Goal: Task Accomplishment & Management: Use online tool/utility

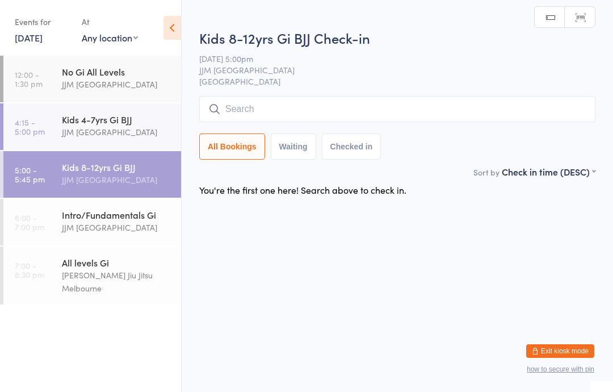
click at [304, 111] on input "search" at bounding box center [397, 109] width 396 height 26
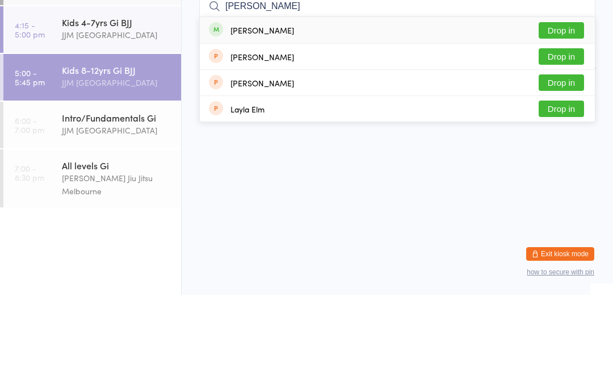
type input "[PERSON_NAME]"
click at [558, 119] on button "Drop in" at bounding box center [561, 127] width 45 height 16
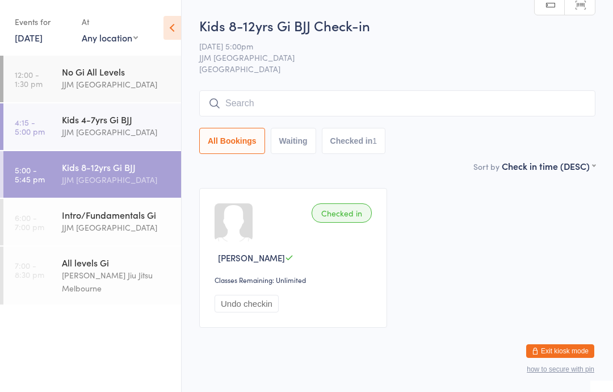
click at [132, 170] on div "Kids 8-12yrs Gi BJJ" at bounding box center [117, 167] width 110 height 12
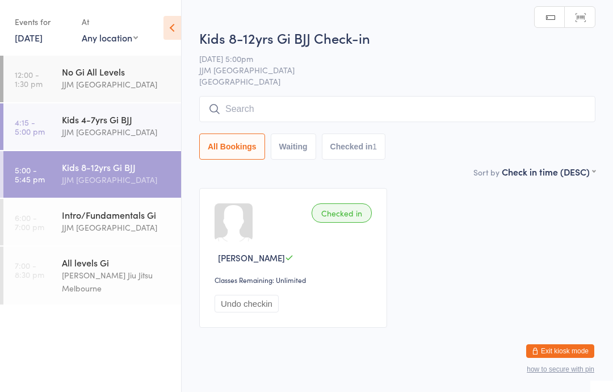
click at [376, 109] on input "search" at bounding box center [397, 109] width 396 height 26
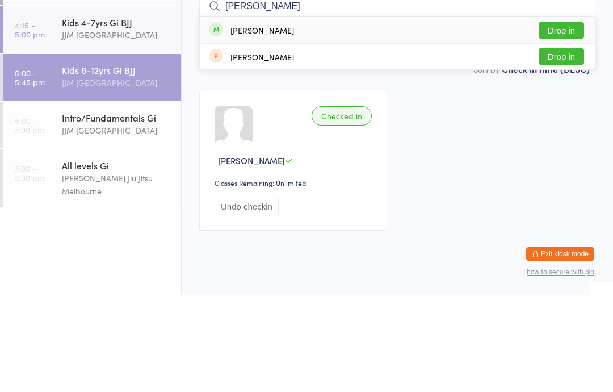
type input "[PERSON_NAME]"
click at [401, 114] on div "[PERSON_NAME] Drop in" at bounding box center [397, 127] width 395 height 26
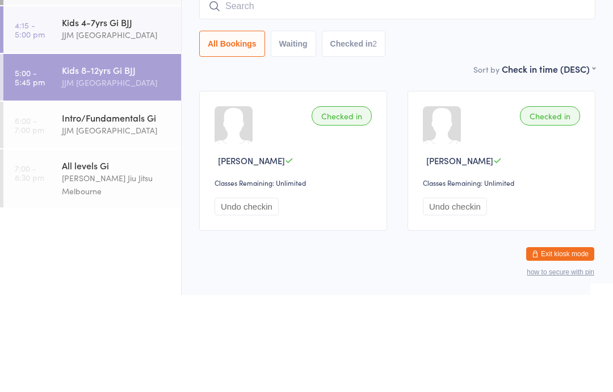
scroll to position [28, 0]
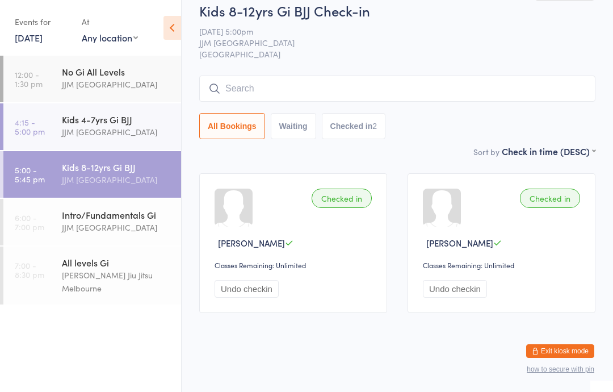
click at [373, 78] on input "search" at bounding box center [397, 89] width 396 height 26
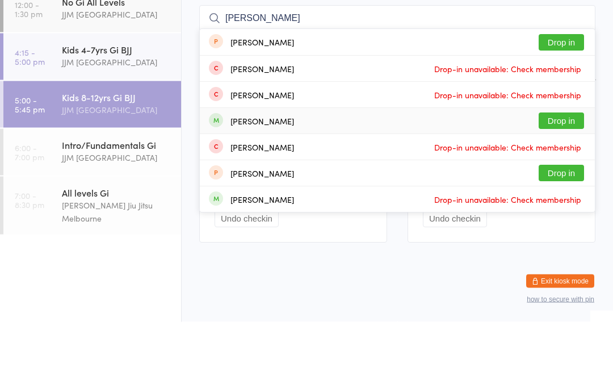
type input "[PERSON_NAME]"
click at [368, 178] on div "[PERSON_NAME] Drop in" at bounding box center [397, 191] width 395 height 26
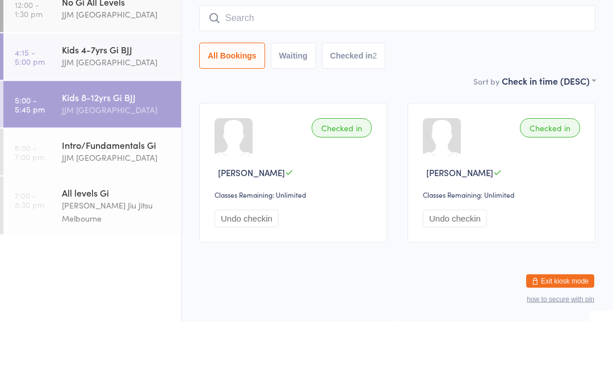
scroll to position [28, 0]
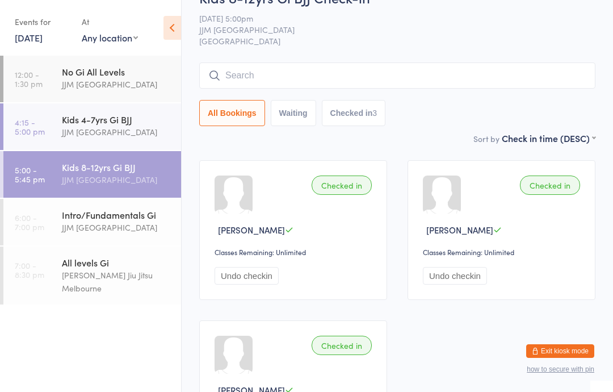
click at [474, 77] on input "search" at bounding box center [397, 75] width 396 height 26
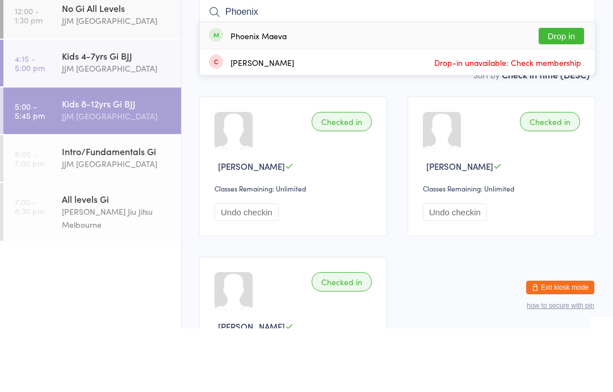
type input "Phoenix"
click at [287, 86] on div "Phoenix Maeva Drop in" at bounding box center [397, 99] width 395 height 26
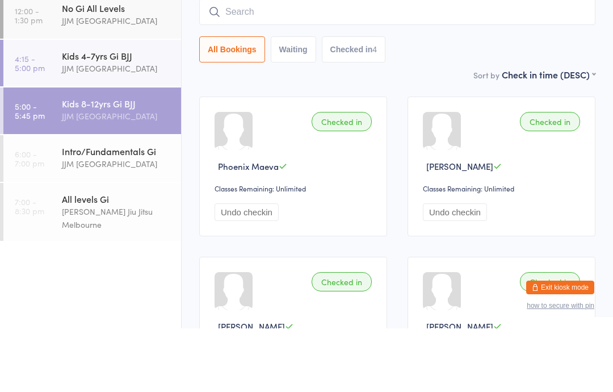
click at [452, 100] on div "All Bookings Waiting Checked in 4" at bounding box center [397, 113] width 396 height 26
